Goal: Find specific page/section: Find specific page/section

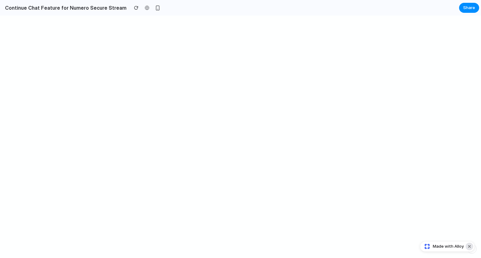
click at [469, 247] on button "Dismiss watermark" at bounding box center [469, 247] width 8 height 8
